Goal: Task Accomplishment & Management: Manage account settings

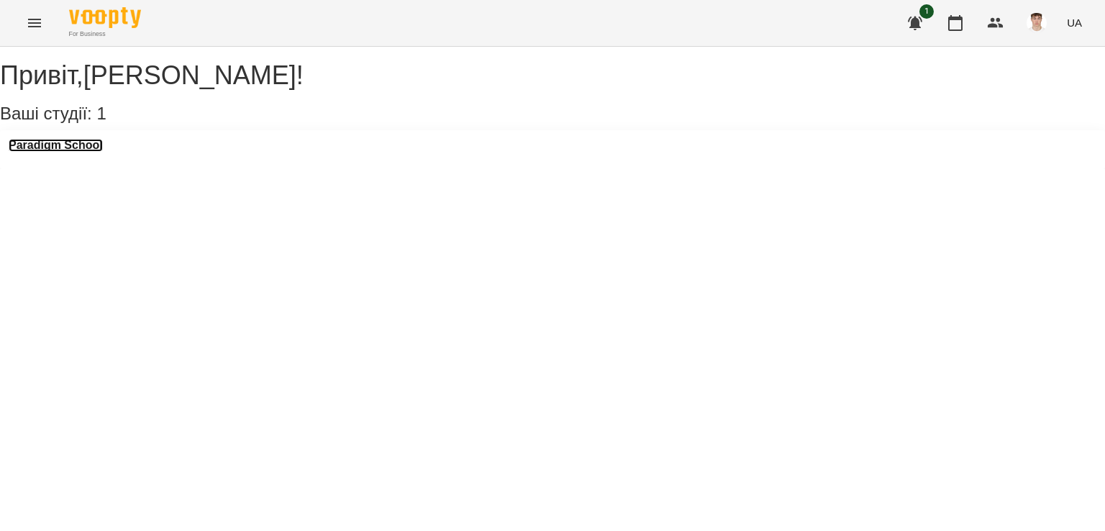
click at [58, 152] on h3 "Paradigm School" at bounding box center [56, 145] width 94 height 13
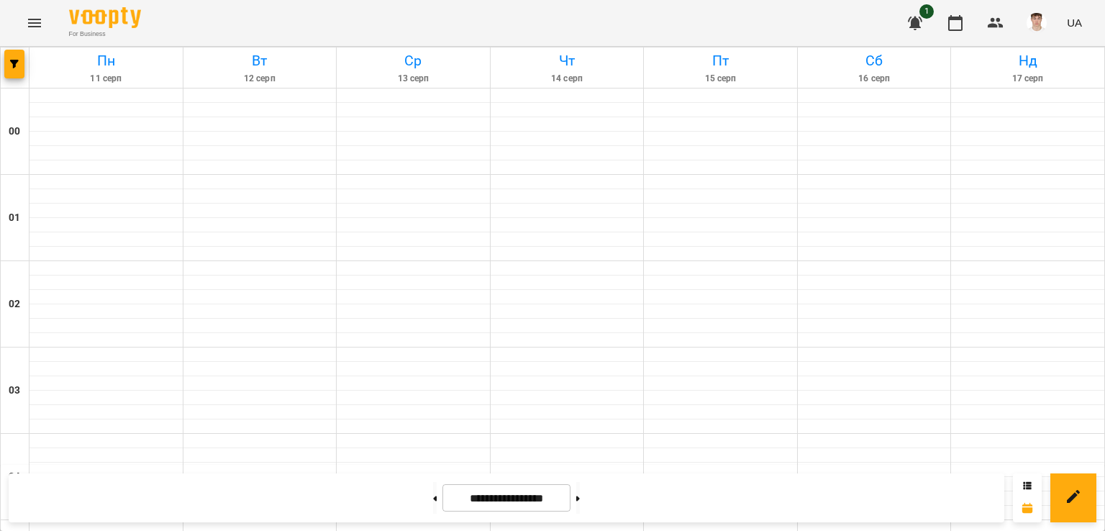
scroll to position [1294, 0]
click at [580, 504] on button at bounding box center [578, 498] width 4 height 32
click at [580, 501] on button at bounding box center [578, 498] width 4 height 32
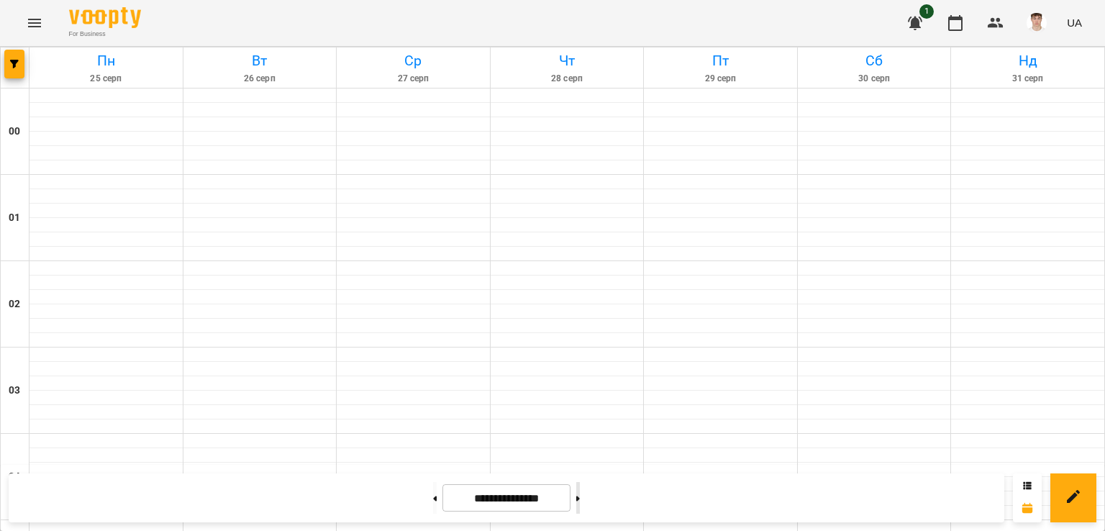
click at [580, 500] on button at bounding box center [578, 498] width 4 height 32
click at [433, 493] on button at bounding box center [435, 498] width 4 height 32
click at [433, 498] on button at bounding box center [435, 498] width 4 height 32
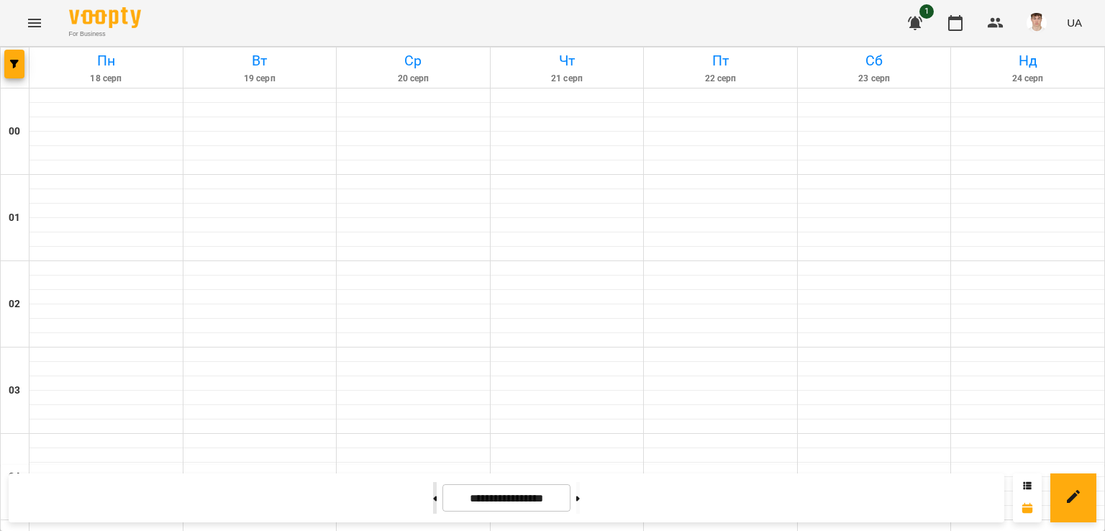
click at [433, 498] on button at bounding box center [435, 498] width 4 height 32
click at [580, 496] on button at bounding box center [578, 498] width 4 height 32
click at [580, 494] on button at bounding box center [578, 498] width 4 height 32
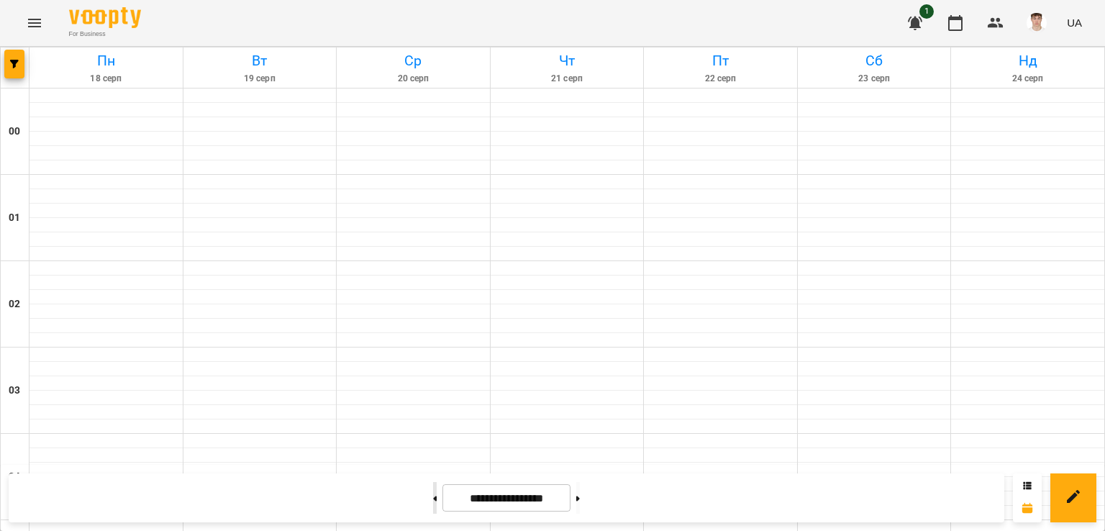
click at [433, 498] on button at bounding box center [435, 498] width 4 height 32
type input "**********"
